Goal: Obtain resource: Download file/media

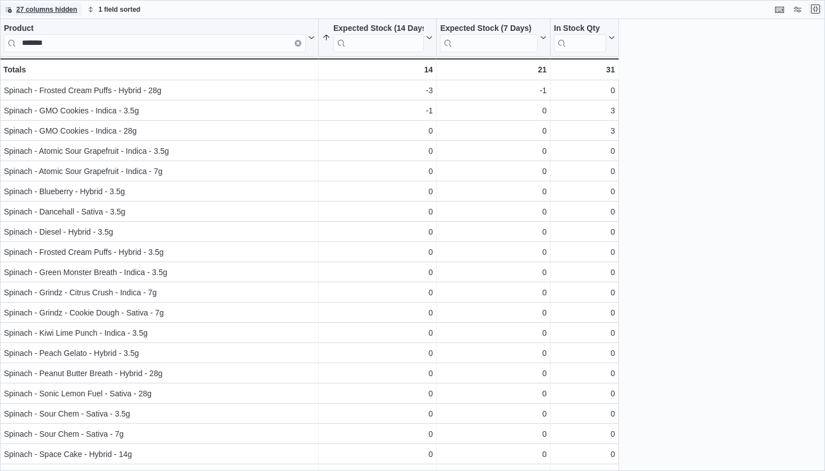
click at [817, 8] on button "Exit fullscreen" at bounding box center [815, 8] width 13 height 13
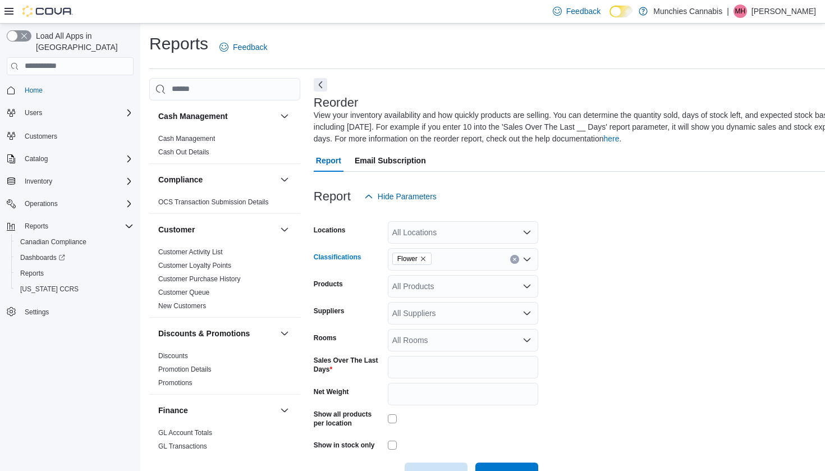
click at [426, 257] on icon "Remove Flower from selection in this group" at bounding box center [423, 258] width 7 height 7
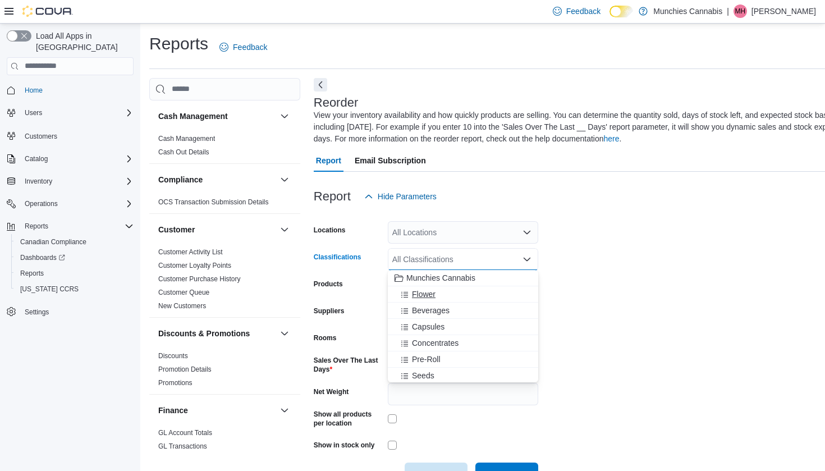
click at [430, 292] on span "Flower" at bounding box center [424, 293] width 24 height 11
click at [593, 290] on form "Locations All Locations Classifications Flower Combo box. Selected. Flower. Pre…" at bounding box center [635, 346] width 643 height 277
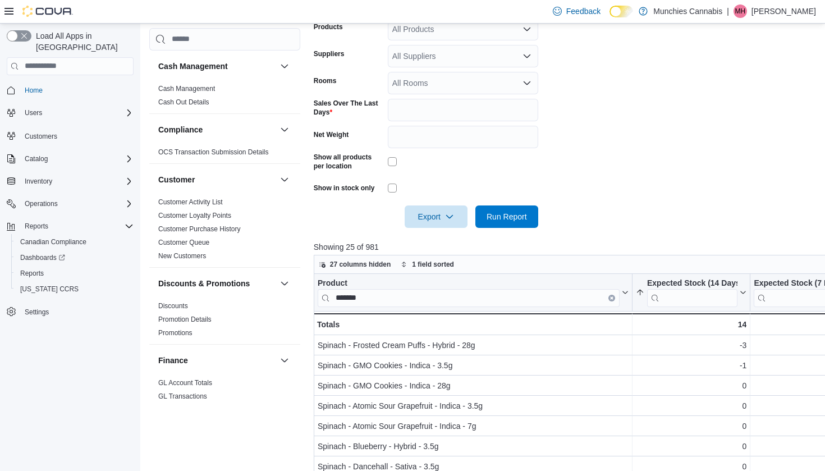
scroll to position [259, 0]
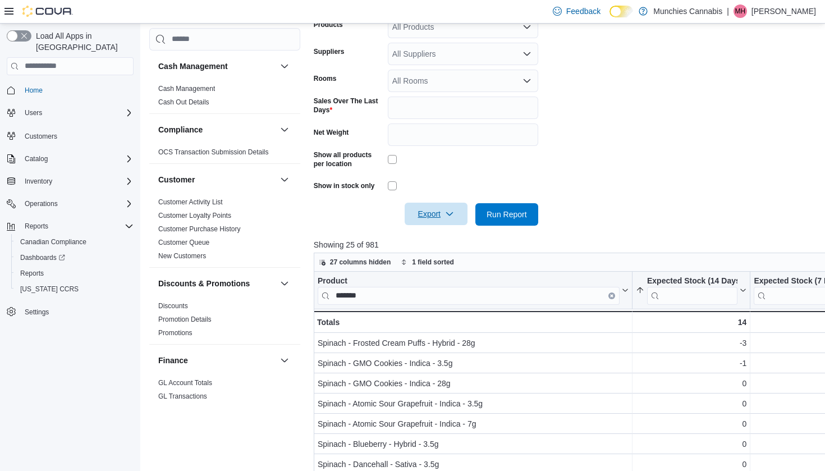
click at [443, 210] on span "Export" at bounding box center [435, 214] width 49 height 22
click at [444, 239] on span "Export to Excel" at bounding box center [437, 236] width 51 height 9
click at [446, 219] on span "Export" at bounding box center [435, 214] width 49 height 22
click at [444, 239] on span "Export to Excel" at bounding box center [437, 236] width 51 height 9
click at [624, 168] on form "Locations All Locations Classifications Flower Products All Products Suppliers …" at bounding box center [635, 86] width 643 height 277
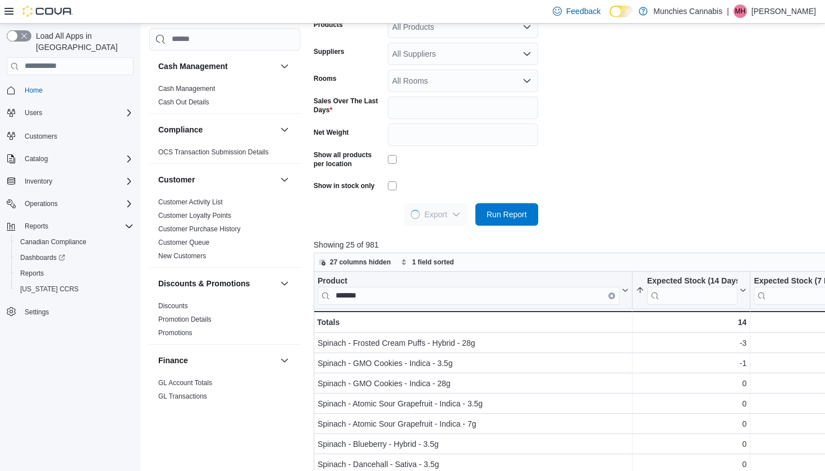
click at [625, 83] on form "Locations All Locations Classifications Flower Products All Products Suppliers …" at bounding box center [635, 86] width 643 height 277
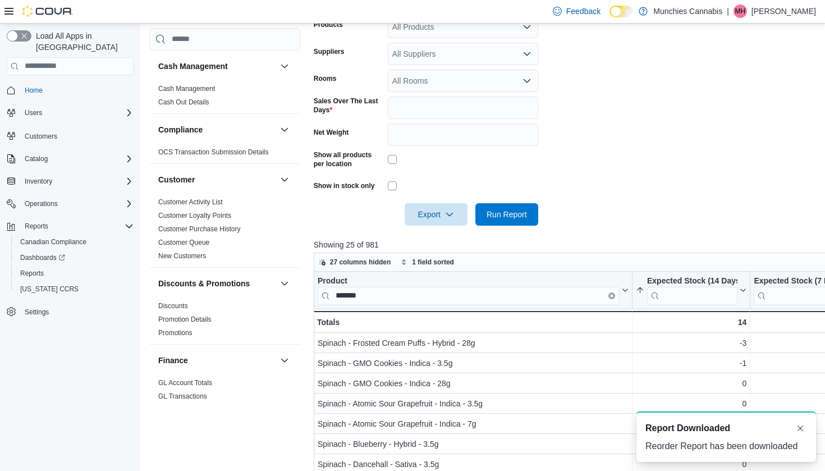
scroll to position [0, 0]
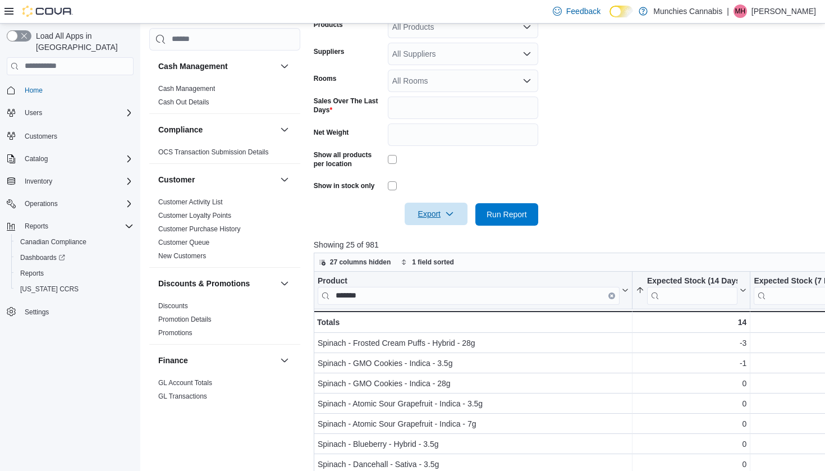
click at [450, 221] on span "Export" at bounding box center [435, 214] width 49 height 22
click at [567, 166] on form "Locations All Locations Classifications Flower Products All Products Suppliers …" at bounding box center [635, 86] width 643 height 277
click at [450, 217] on icon "button" at bounding box center [449, 213] width 9 height 9
click at [459, 259] on span "Export to Csv" at bounding box center [437, 258] width 51 height 9
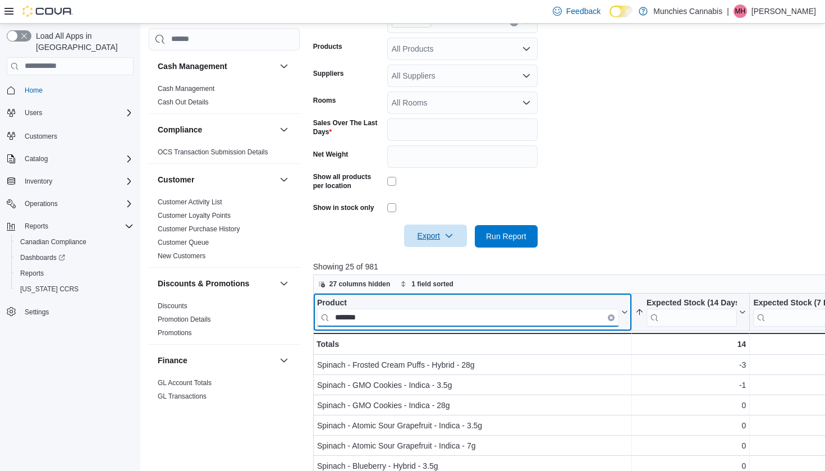
click at [541, 321] on input "*******" at bounding box center [468, 318] width 302 height 18
type input "*"
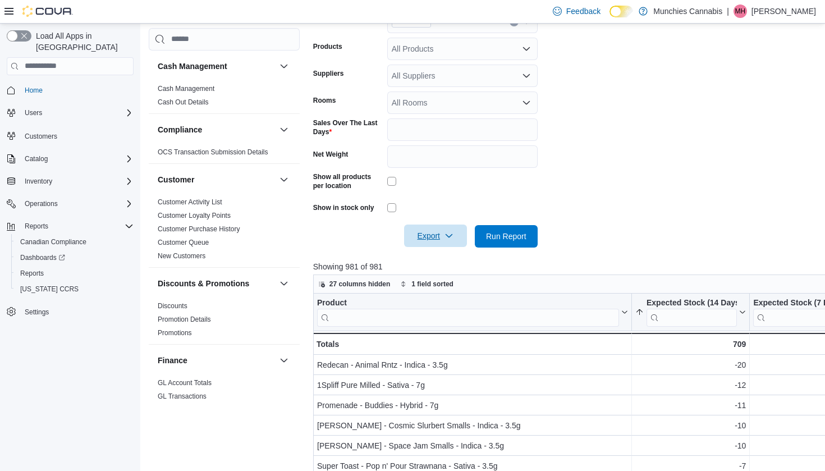
click at [619, 218] on div at bounding box center [634, 220] width 643 height 9
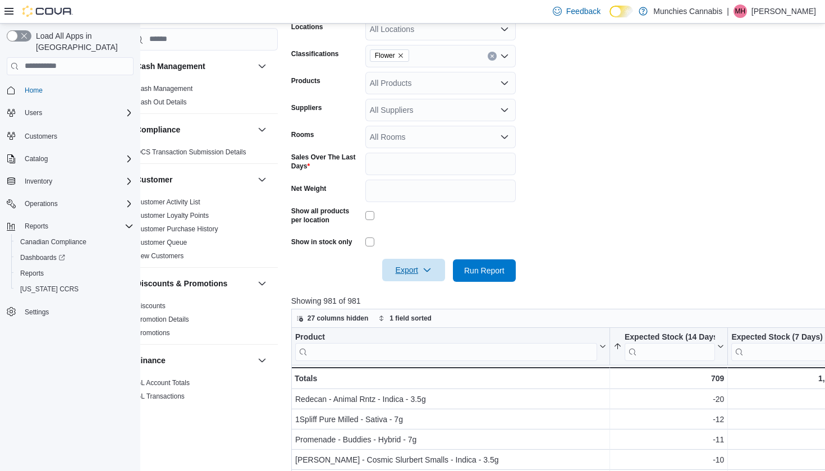
scroll to position [210, 22]
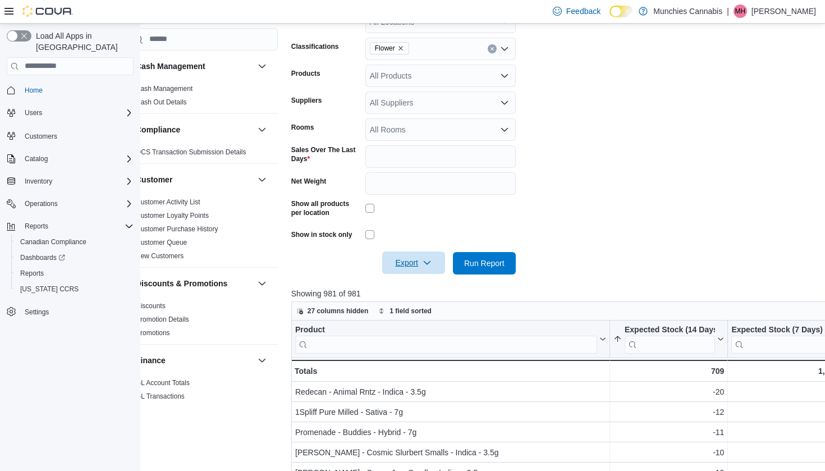
click at [427, 259] on icon "button" at bounding box center [427, 262] width 9 height 9
click at [548, 180] on form "Locations All Locations Classifications Flower Products All Products Suppliers …" at bounding box center [612, 135] width 643 height 277
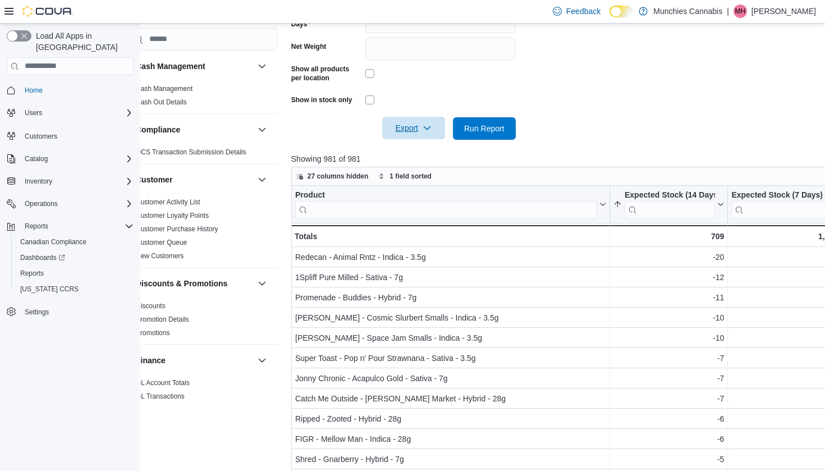
scroll to position [336, 22]
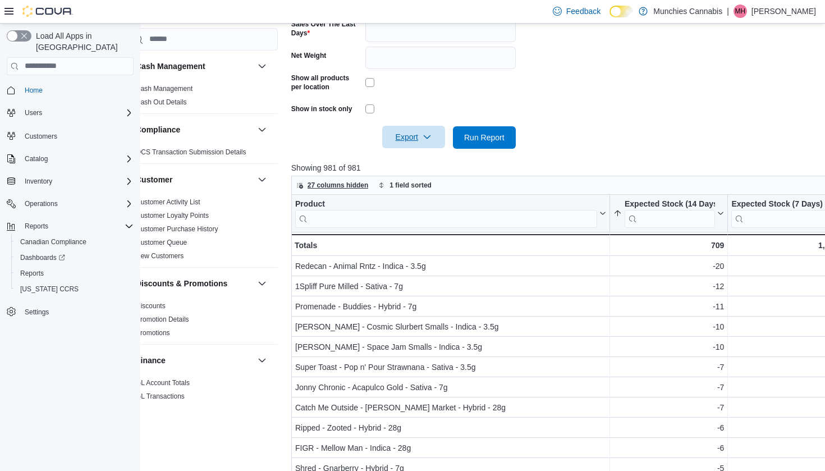
click at [355, 186] on span "27 columns hidden" at bounding box center [338, 185] width 61 height 9
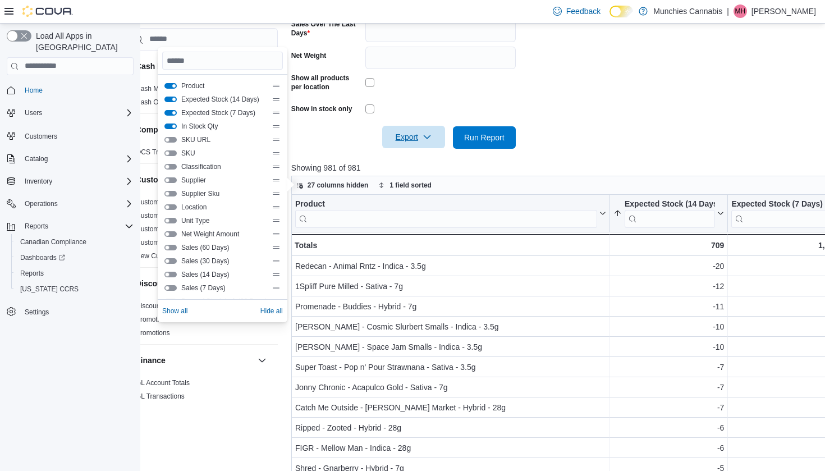
click at [555, 164] on p "Showing 981 of 981" at bounding box center [621, 167] width 661 height 11
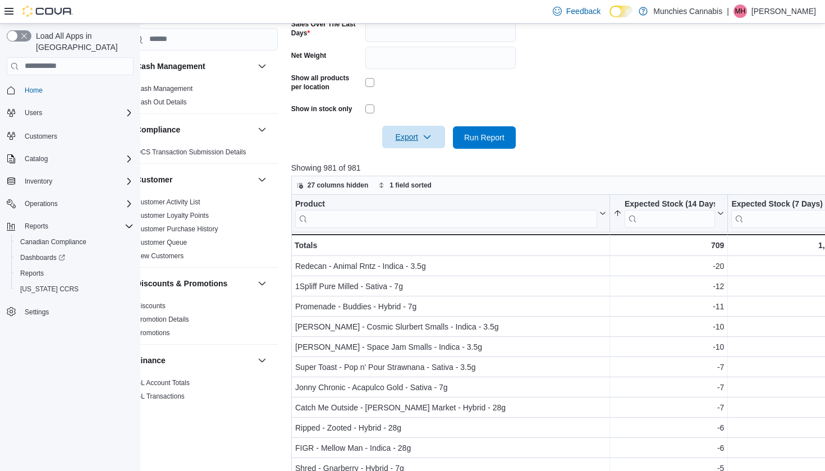
click at [408, 137] on span "Export" at bounding box center [413, 137] width 49 height 22
click at [434, 158] on span "Export to Excel" at bounding box center [415, 159] width 51 height 9
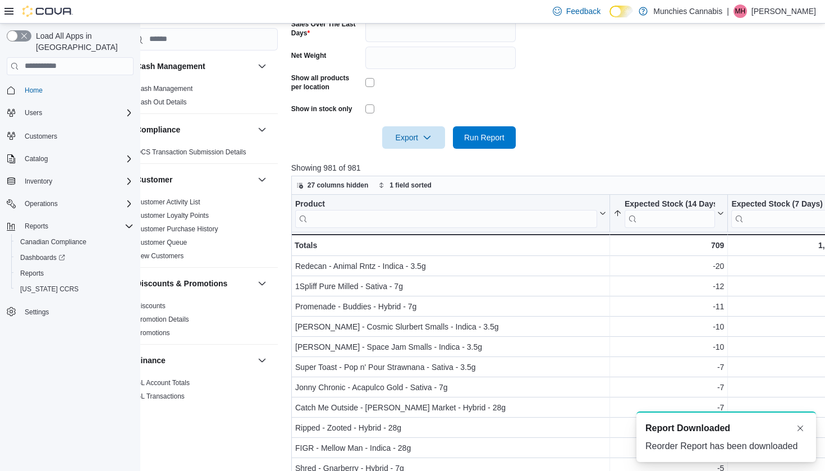
scroll to position [0, 0]
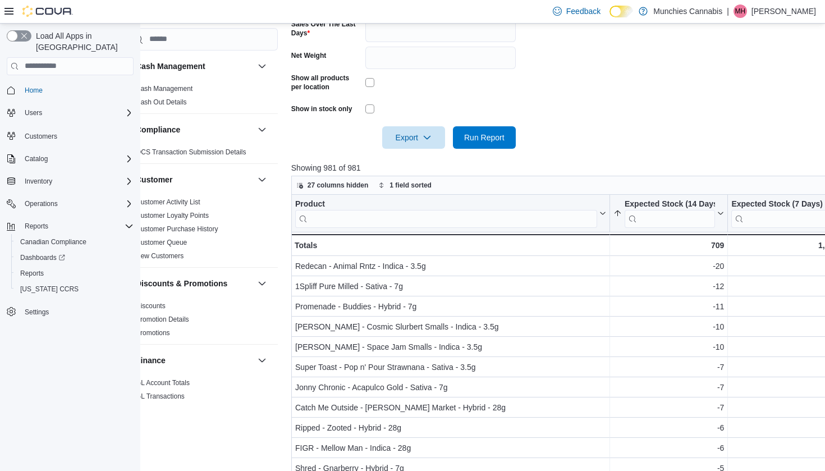
click at [549, 110] on form "Locations All Locations Classifications Flower Products All Products Suppliers …" at bounding box center [612, 9] width 643 height 277
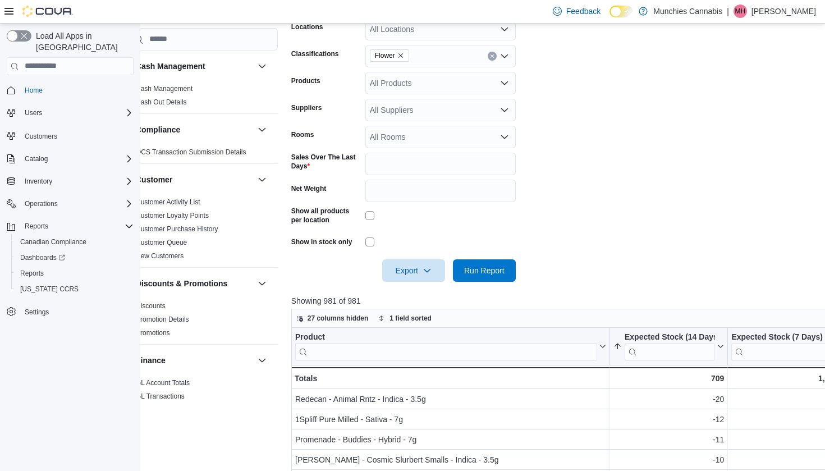
scroll to position [201, 22]
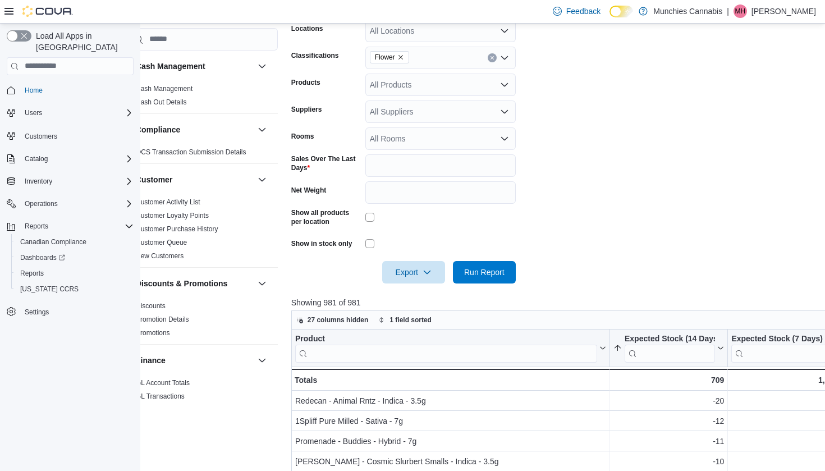
click at [398, 54] on button "Remove Flower from selection in this group" at bounding box center [400, 57] width 7 height 7
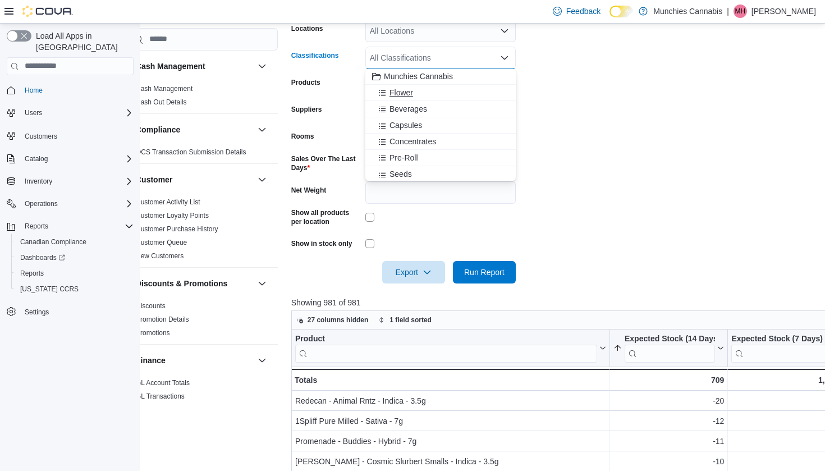
click at [407, 94] on span "Flower" at bounding box center [401, 92] width 24 height 11
click at [418, 94] on span "Beverages" at bounding box center [408, 92] width 38 height 11
click at [418, 93] on span "Capsules" at bounding box center [405, 92] width 33 height 11
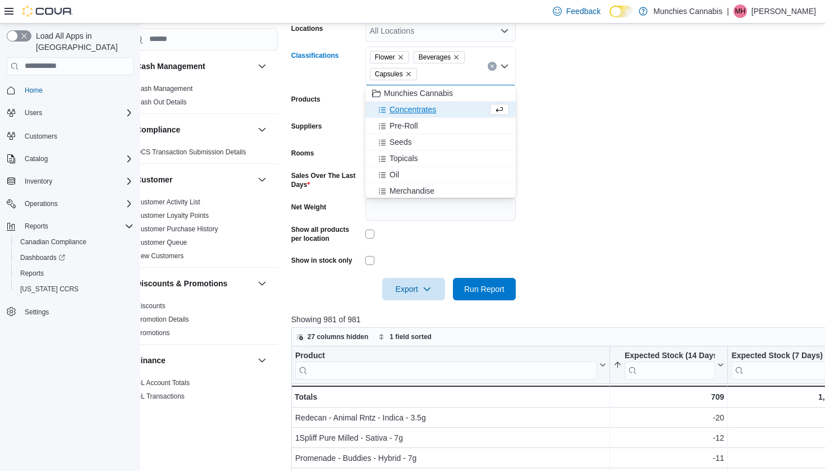
click at [421, 110] on span "Concentrates" at bounding box center [412, 109] width 47 height 11
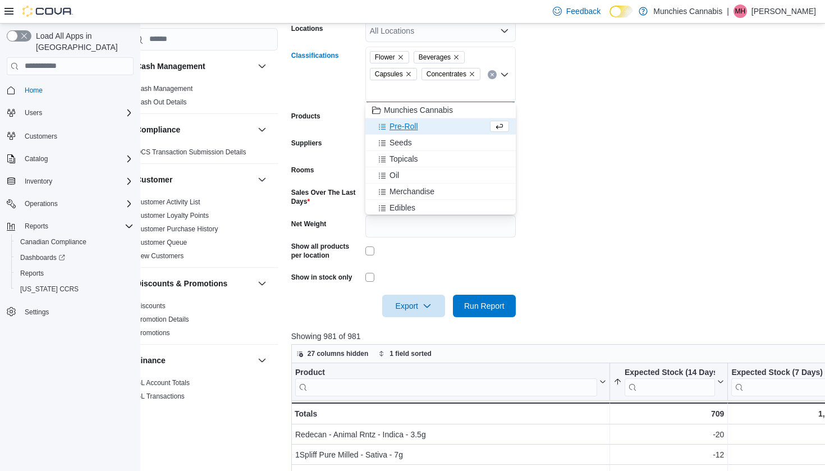
click at [416, 124] on span "Pre-Roll" at bounding box center [403, 126] width 29 height 11
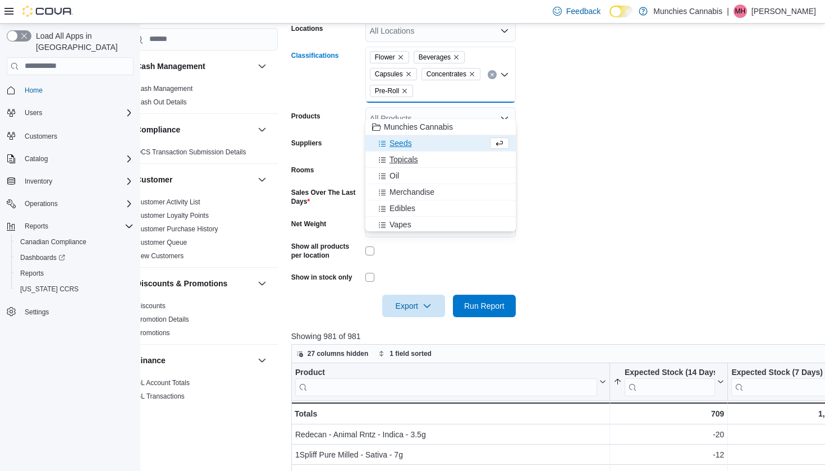
click at [410, 158] on span "Topicals" at bounding box center [403, 159] width 29 height 11
click at [407, 158] on div "Oil" at bounding box center [430, 159] width 116 height 11
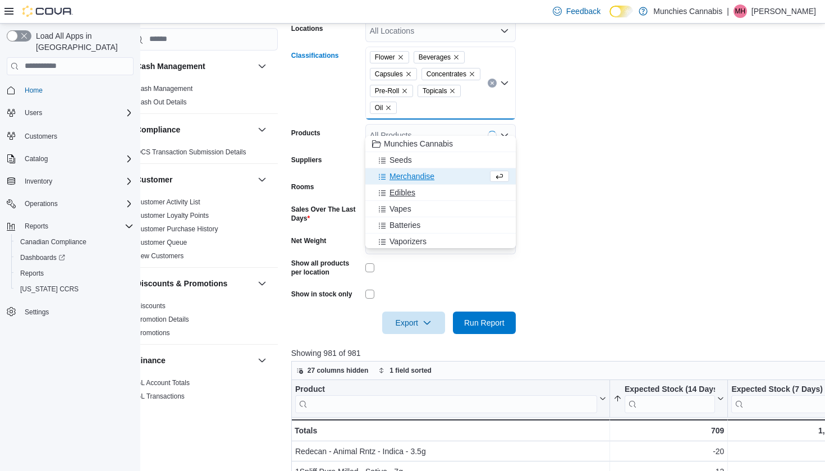
click at [421, 192] on div "Edibles" at bounding box center [440, 192] width 137 height 11
click at [418, 191] on div "Vapes" at bounding box center [430, 192] width 116 height 11
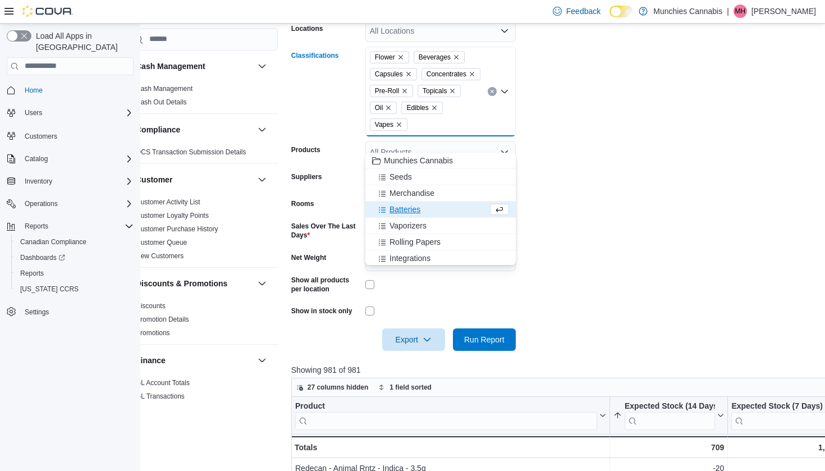
click at [418, 214] on span "Batteries" at bounding box center [404, 209] width 31 height 11
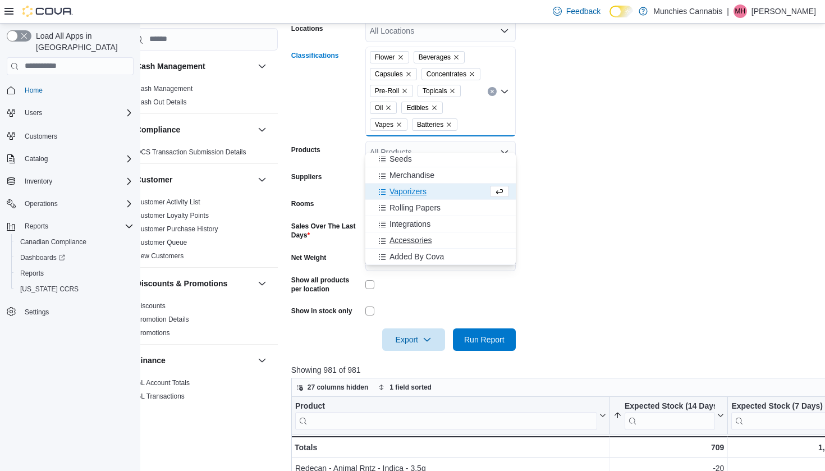
scroll to position [18, 0]
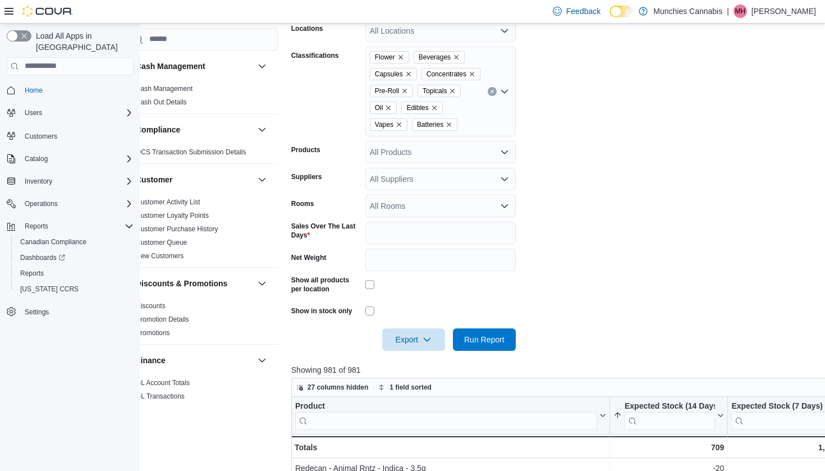
click at [589, 221] on form "Locations All Locations Classifications Flower Beverages Capsules Concentrates …" at bounding box center [612, 178] width 643 height 345
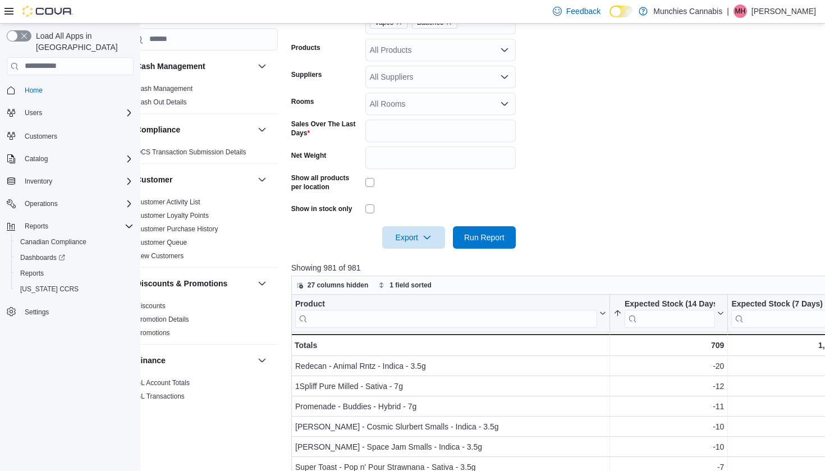
scroll to position [304, 22]
click at [343, 289] on span "27 columns hidden" at bounding box center [338, 284] width 61 height 9
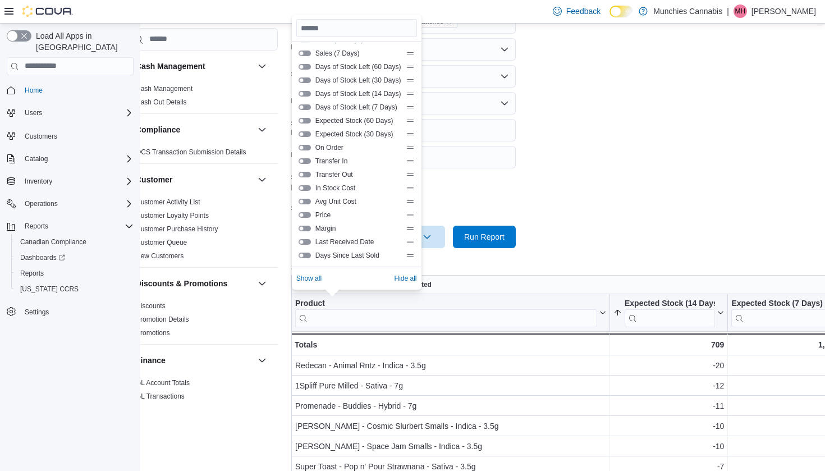
scroll to position [202, 0]
click at [304, 136] on button "Expected Stock (30 Days)" at bounding box center [305, 134] width 12 height 6
click at [543, 204] on form "Locations All Locations Classifications Flower Beverages Capsules Concentrates …" at bounding box center [612, 75] width 643 height 345
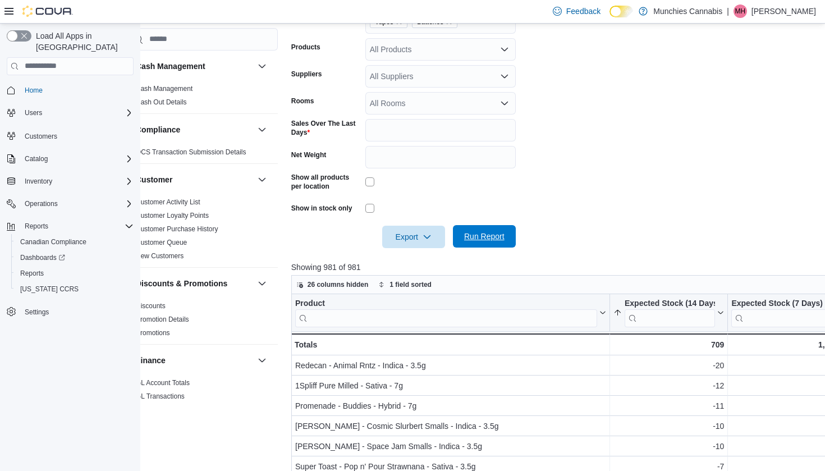
click at [496, 242] on span "Run Report" at bounding box center [484, 236] width 40 height 11
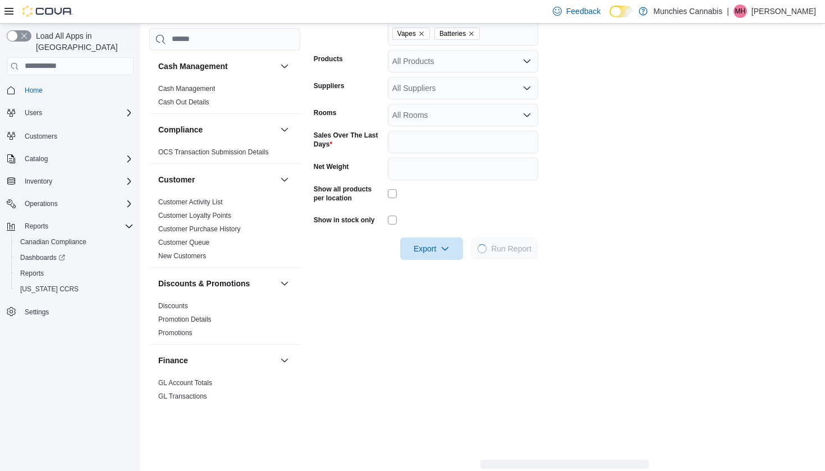
scroll to position [304, 0]
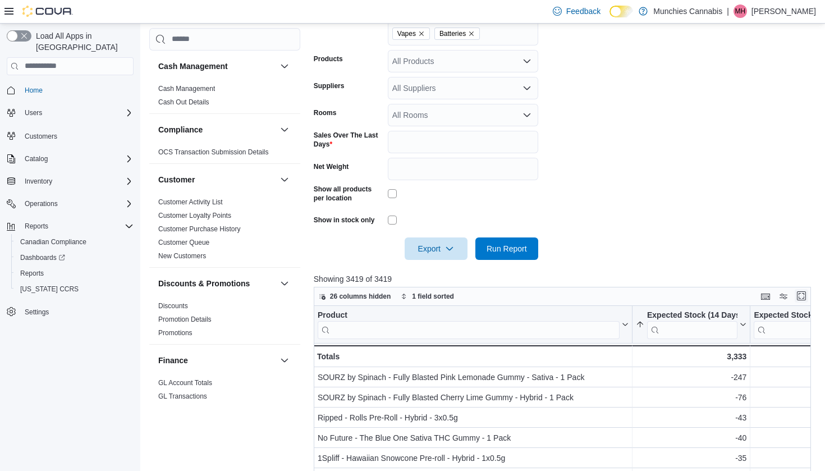
click at [800, 302] on button "Enter fullscreen" at bounding box center [801, 295] width 13 height 13
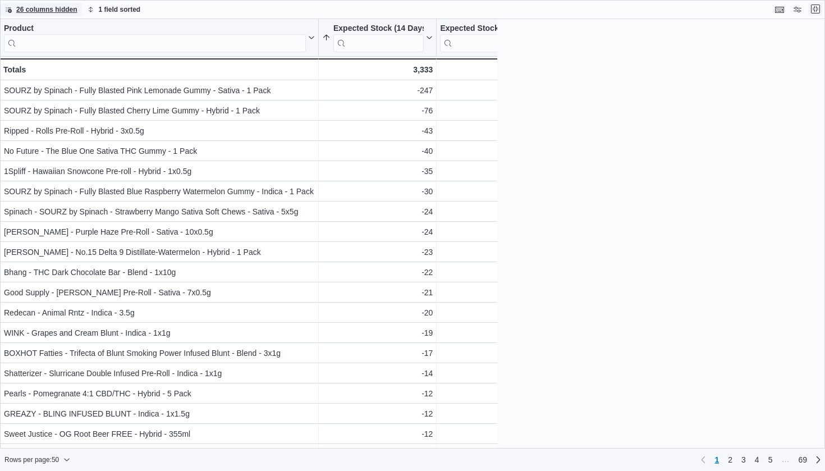
scroll to position [0, 0]
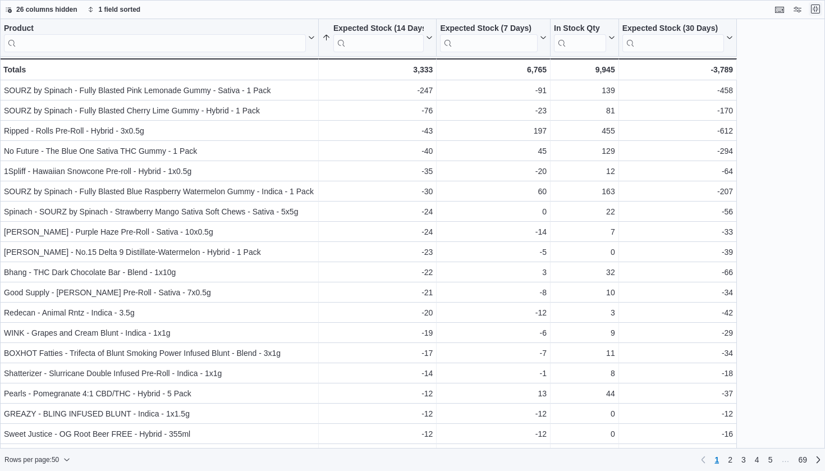
click at [814, 12] on button "Exit fullscreen" at bounding box center [815, 8] width 13 height 13
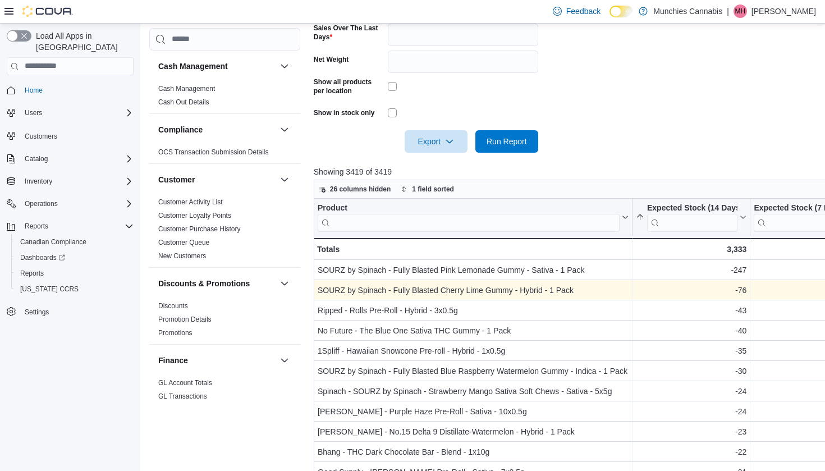
scroll to position [402, 0]
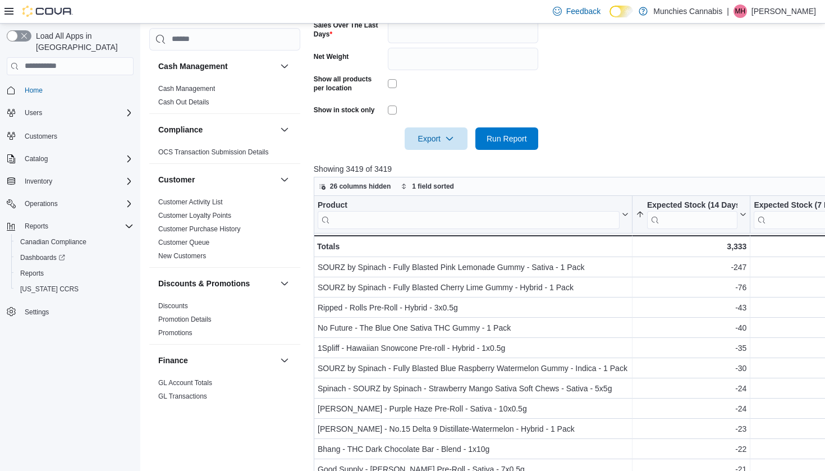
click at [446, 127] on div at bounding box center [635, 122] width 643 height 9
click at [449, 143] on icon "button" at bounding box center [449, 138] width 9 height 9
click at [450, 200] on span "Export to Csv" at bounding box center [437, 199] width 51 height 9
click at [443, 149] on span "Export" at bounding box center [435, 138] width 49 height 22
click at [444, 175] on span "Export to Excel" at bounding box center [437, 177] width 51 height 9
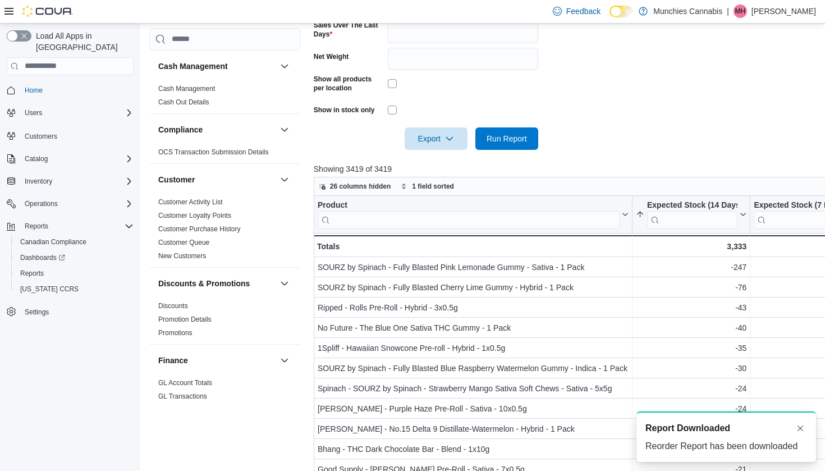
scroll to position [0, 0]
